Goal: Task Accomplishment & Management: Complete application form

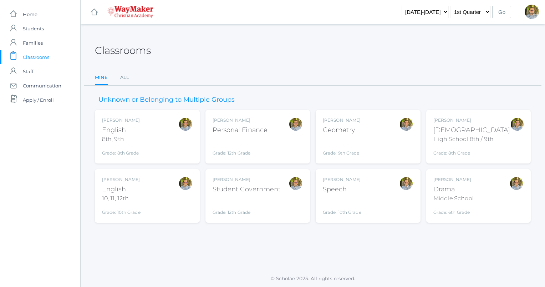
click at [482, 188] on div "Kylen Braileanu Drama Middle School Grade: 6th Grade THEATER" at bounding box center [478, 195] width 91 height 39
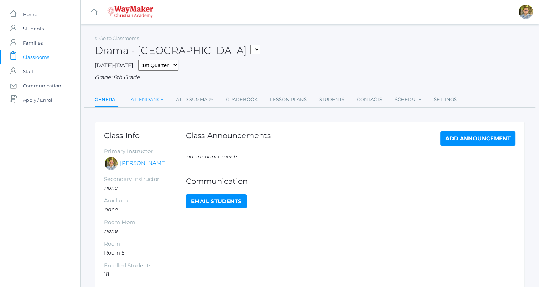
click at [155, 103] on link "Attendance" at bounding box center [147, 99] width 33 height 14
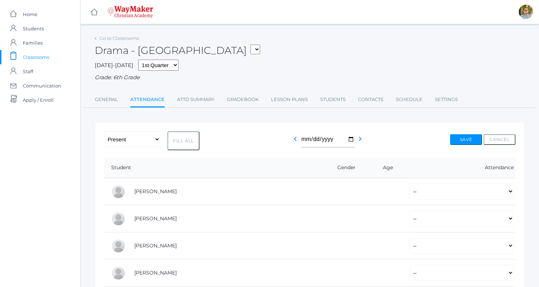
click at [181, 137] on button "Fill All" at bounding box center [184, 140] width 32 height 19
select select "P"
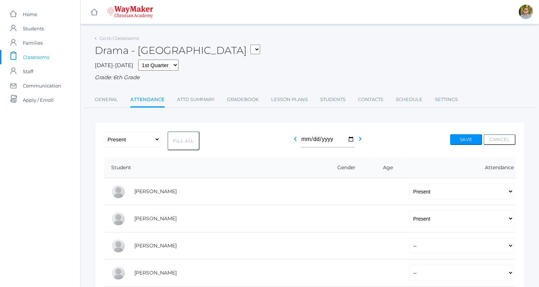
select select "P"
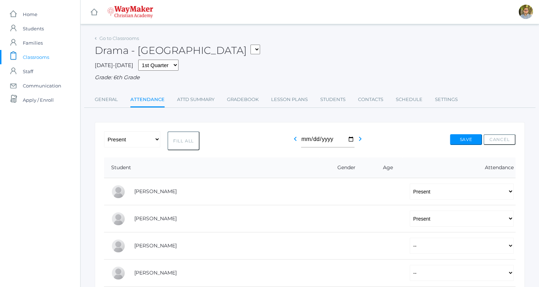
select select "P"
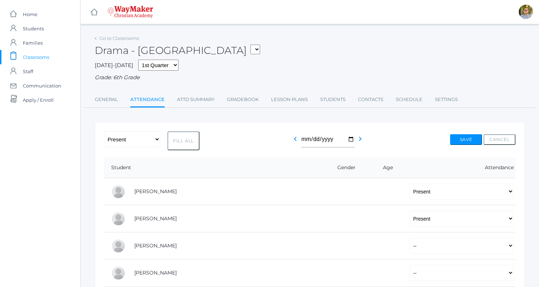
select select "P"
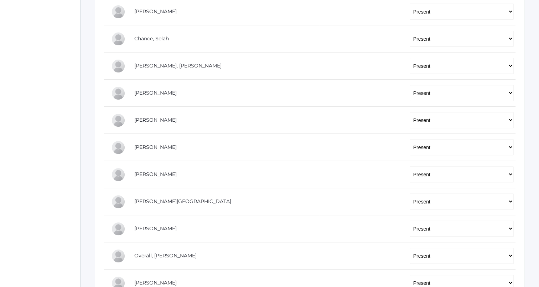
scroll to position [261, 0]
click at [429, 91] on select "-- Present Tardy Excused Tardy Unexcused Absent Excused Absent Unexcused" at bounding box center [462, 93] width 104 height 16
select select "AE"
click at [410, 85] on select "-- Present Tardy Excused Tardy Unexcused Absent Excused Absent Unexcused" at bounding box center [462, 93] width 104 height 16
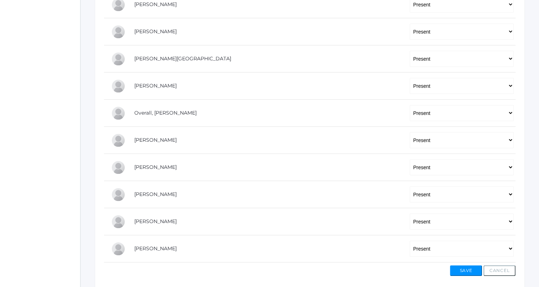
scroll to position [405, 0]
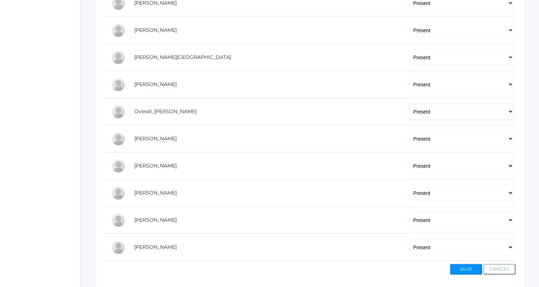
click at [438, 113] on select "-- Present Tardy Excused Tardy Unexcused Absent Excused Absent Unexcused" at bounding box center [462, 111] width 104 height 16
select select "AE"
click at [410, 103] on select "-- Present Tardy Excused Tardy Unexcused Absent Excused Absent Unexcused" at bounding box center [462, 111] width 104 height 16
click at [466, 272] on button "Save" at bounding box center [466, 268] width 32 height 11
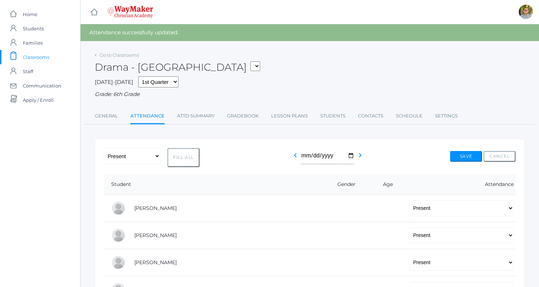
click at [47, 56] on span "Classrooms" at bounding box center [36, 57] width 26 height 14
